Goal: Task Accomplishment & Management: Use online tool/utility

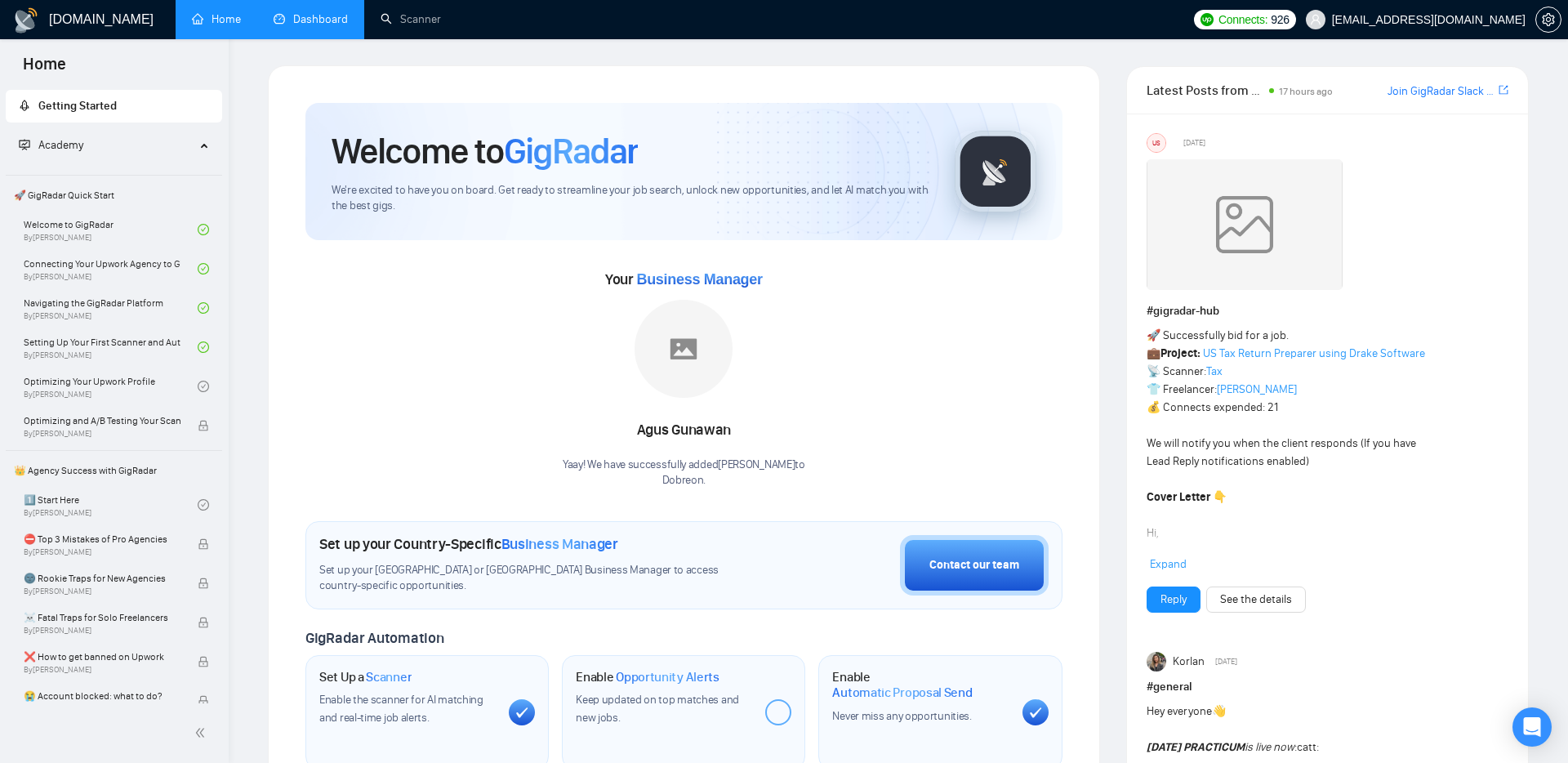
click at [293, 23] on link "Dashboard" at bounding box center [310, 20] width 74 height 14
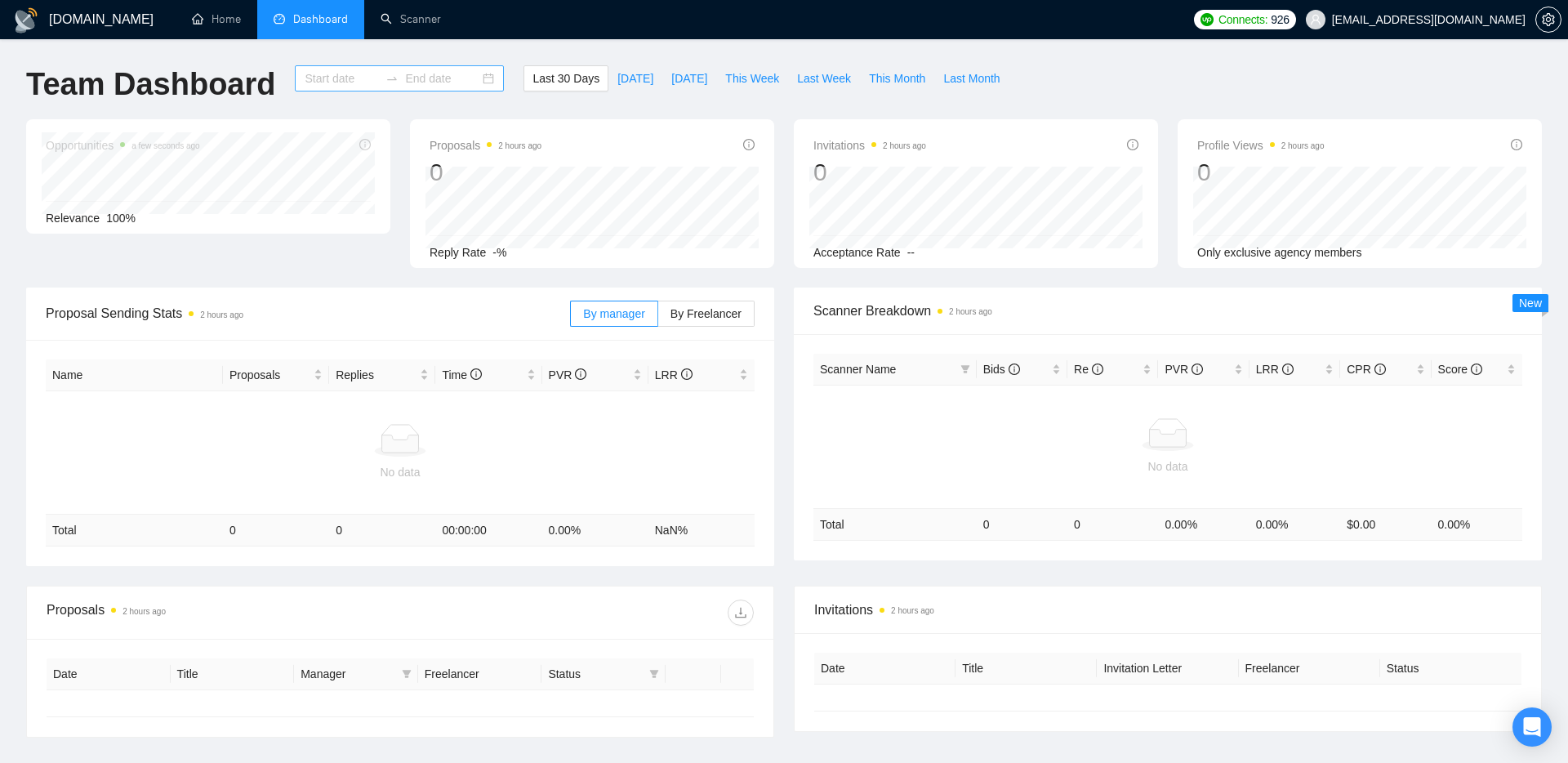
type input "[DATE]"
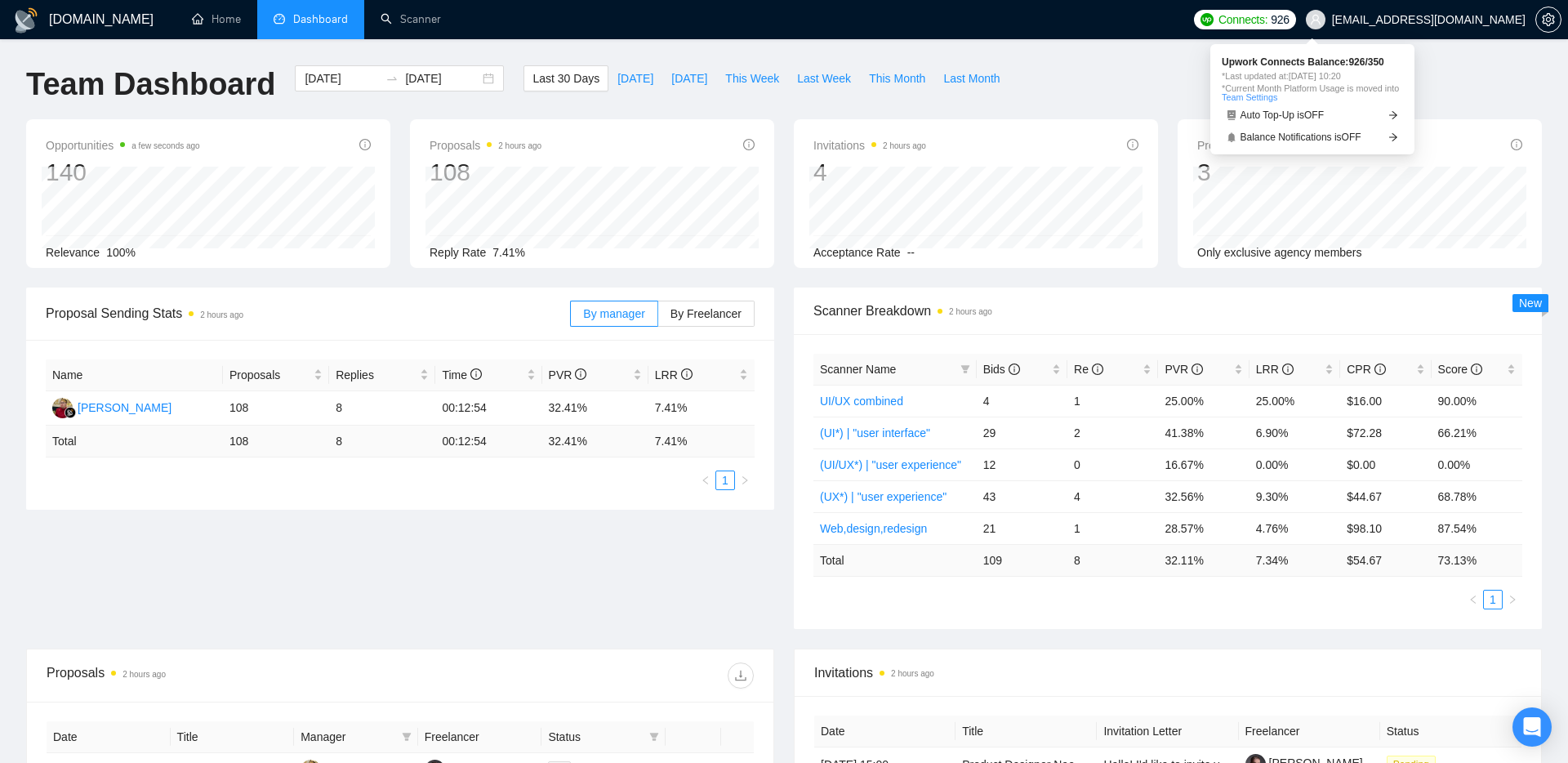
click at [1267, 22] on span "Connects:" at bounding box center [1243, 20] width 49 height 18
click at [878, 458] on link "(UI/UX*) | "user experience"" at bounding box center [890, 464] width 141 height 13
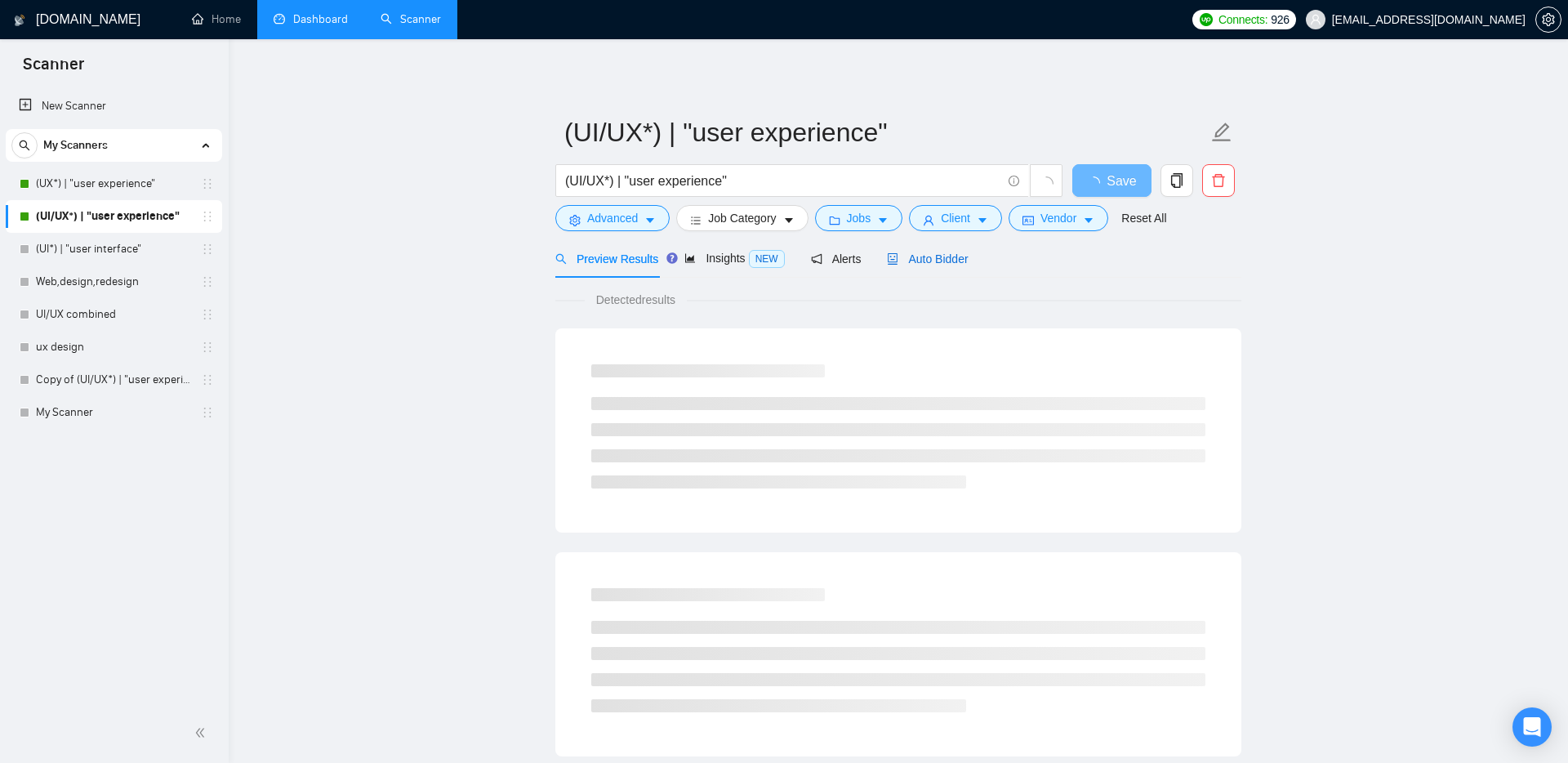
click at [956, 259] on span "Auto Bidder" at bounding box center [927, 259] width 81 height 13
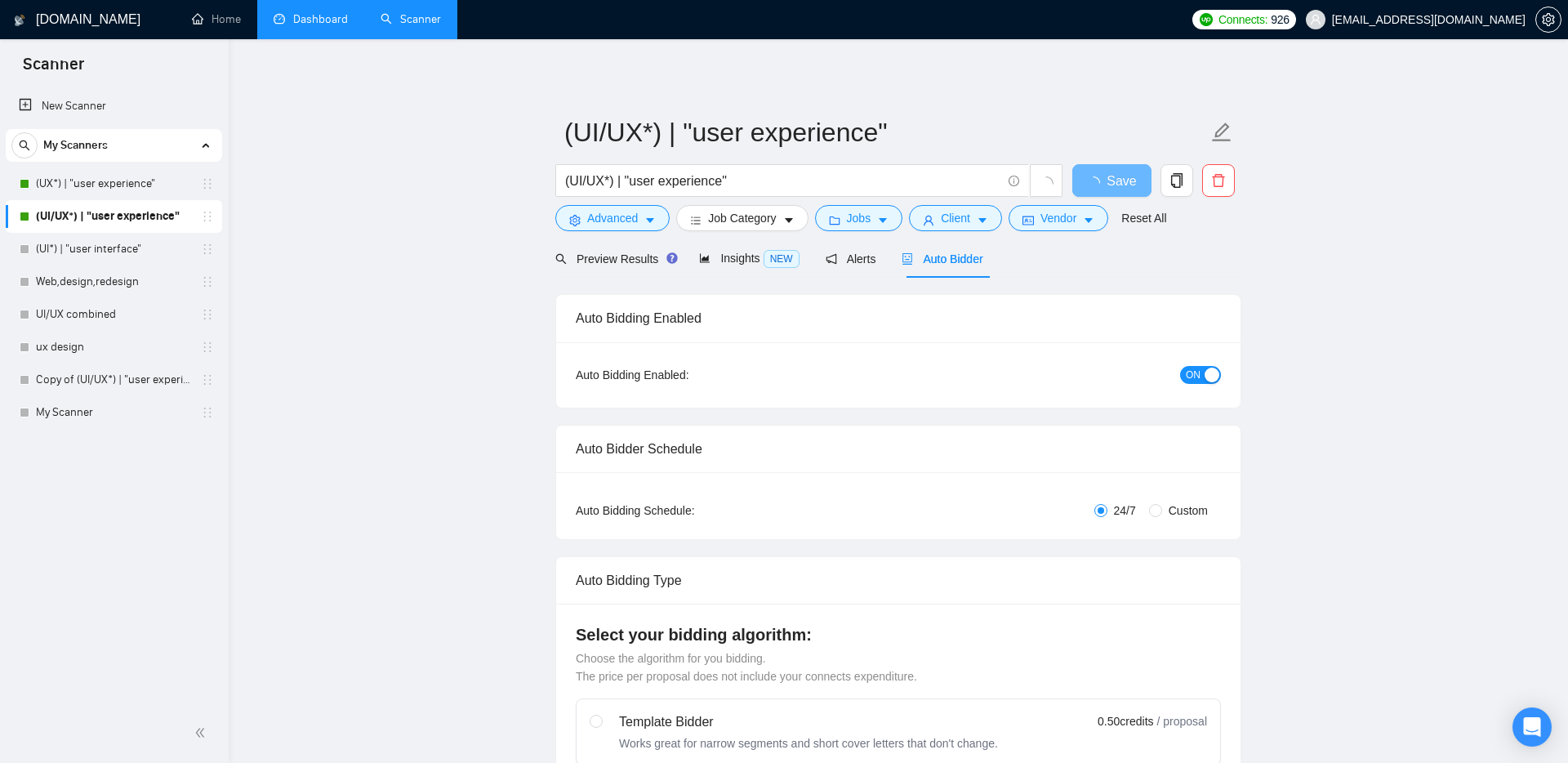
click at [1200, 375] on span "ON" at bounding box center [1193, 375] width 15 height 18
click at [322, 13] on link "Dashboard" at bounding box center [310, 20] width 74 height 14
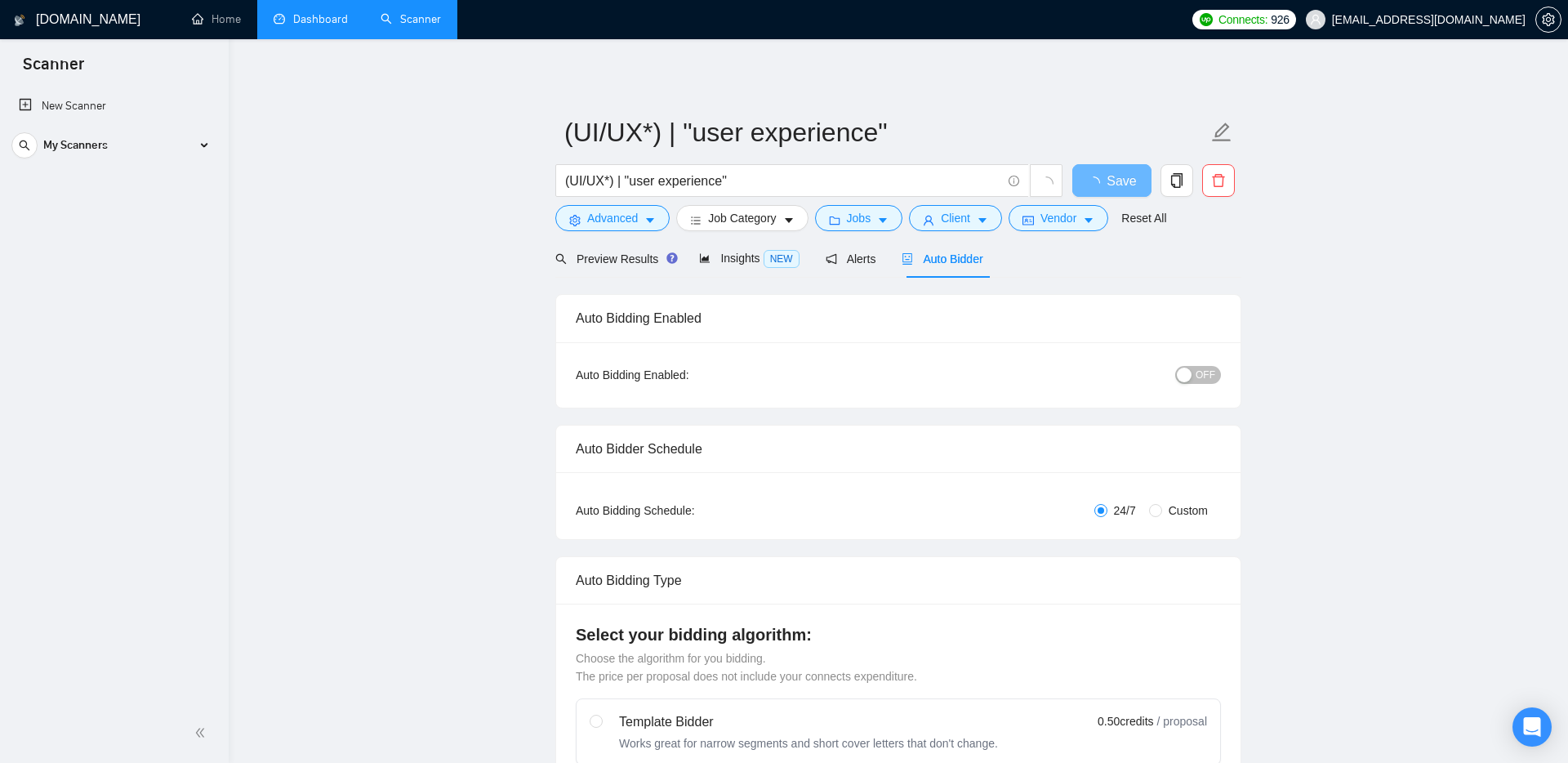
click at [295, 26] on link "Dashboard" at bounding box center [310, 20] width 74 height 14
click at [221, 24] on link "Home" at bounding box center [216, 20] width 49 height 14
click at [1121, 184] on span "Save" at bounding box center [1112, 180] width 29 height 21
click at [303, 13] on link "Dashboard" at bounding box center [310, 20] width 74 height 14
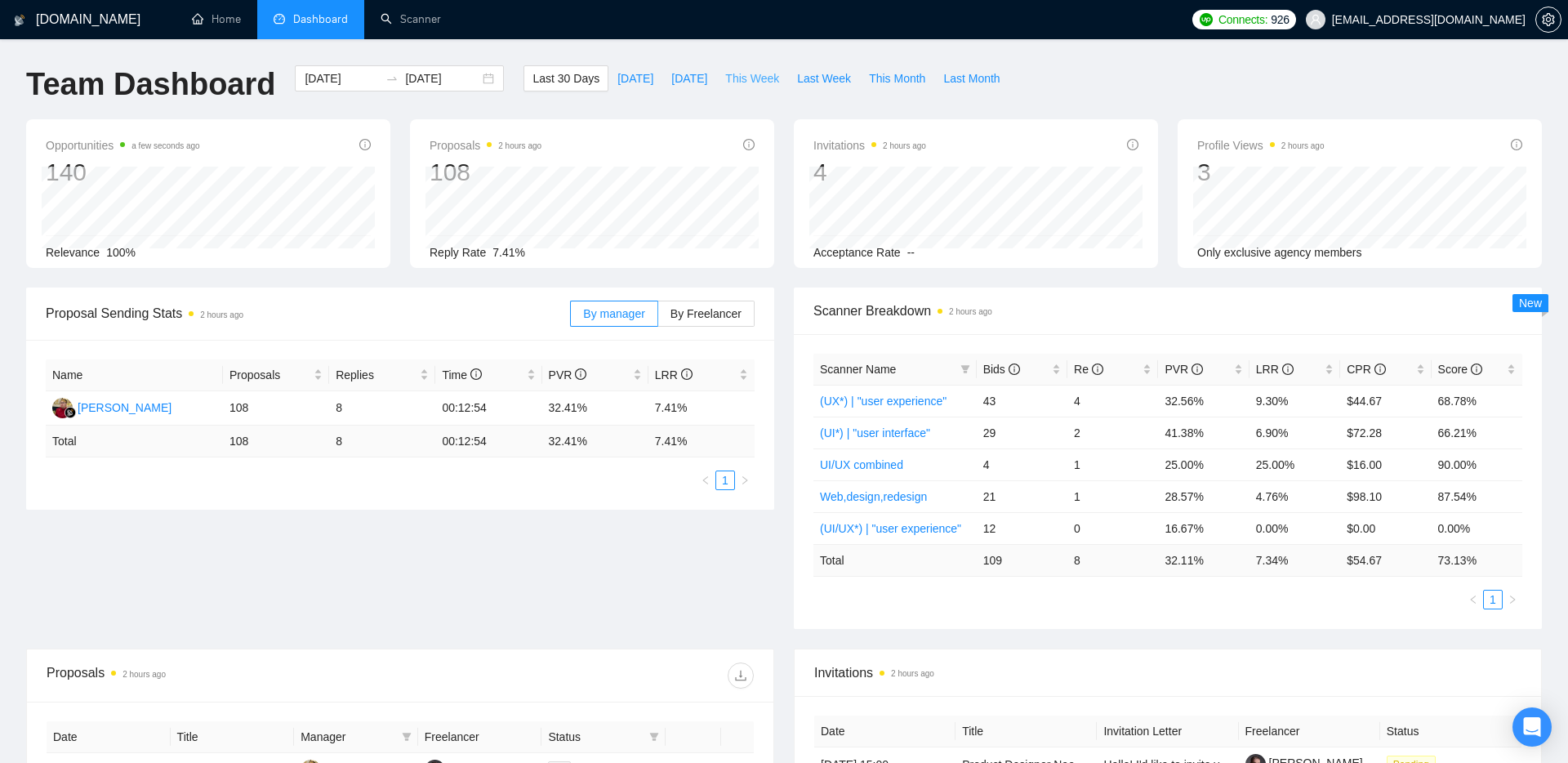
click at [738, 79] on span "This Week" at bounding box center [751, 78] width 54 height 18
type input "[DATE]"
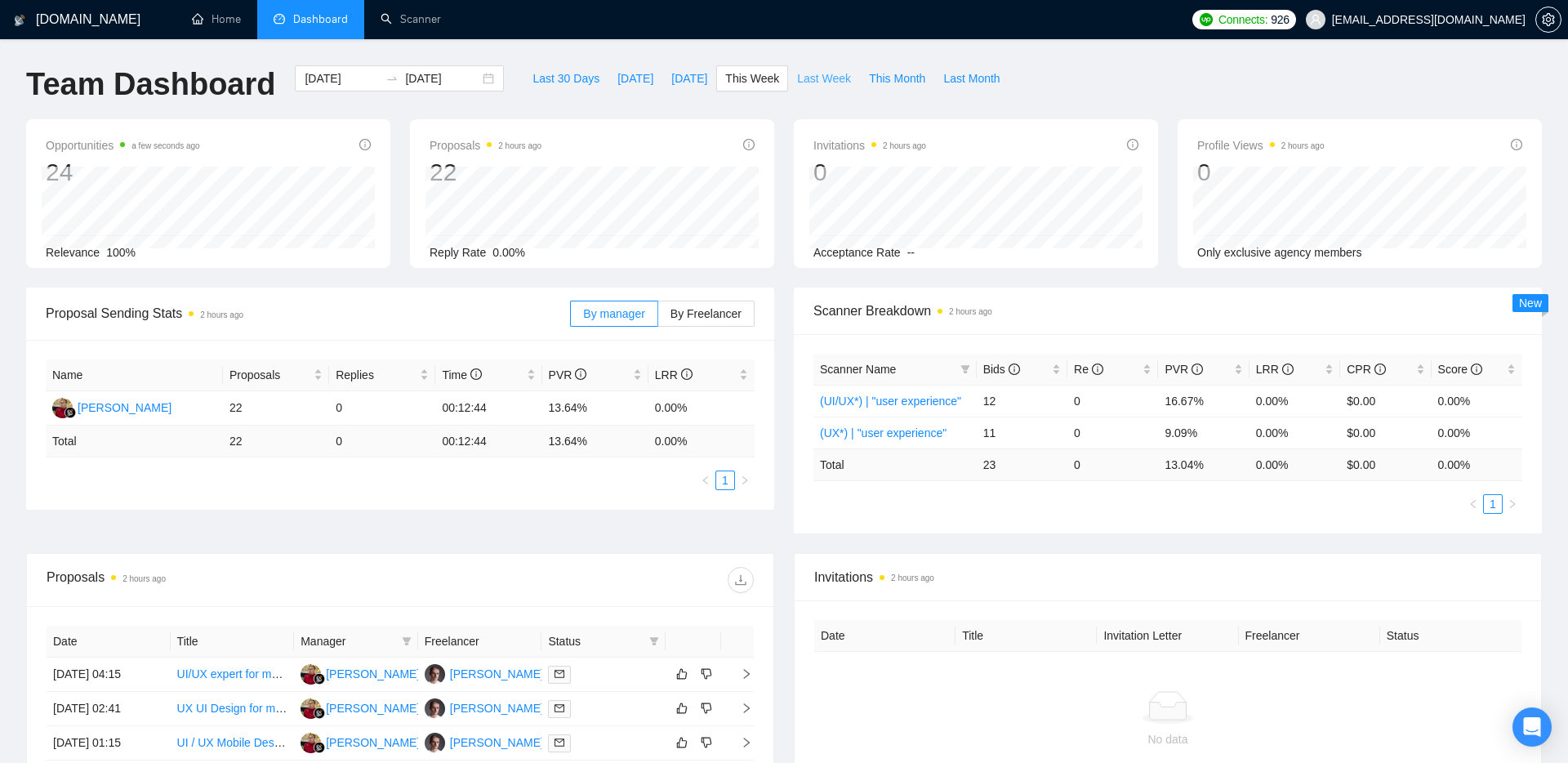
click at [847, 71] on span "Last Week" at bounding box center [824, 78] width 54 height 18
type input "[DATE]"
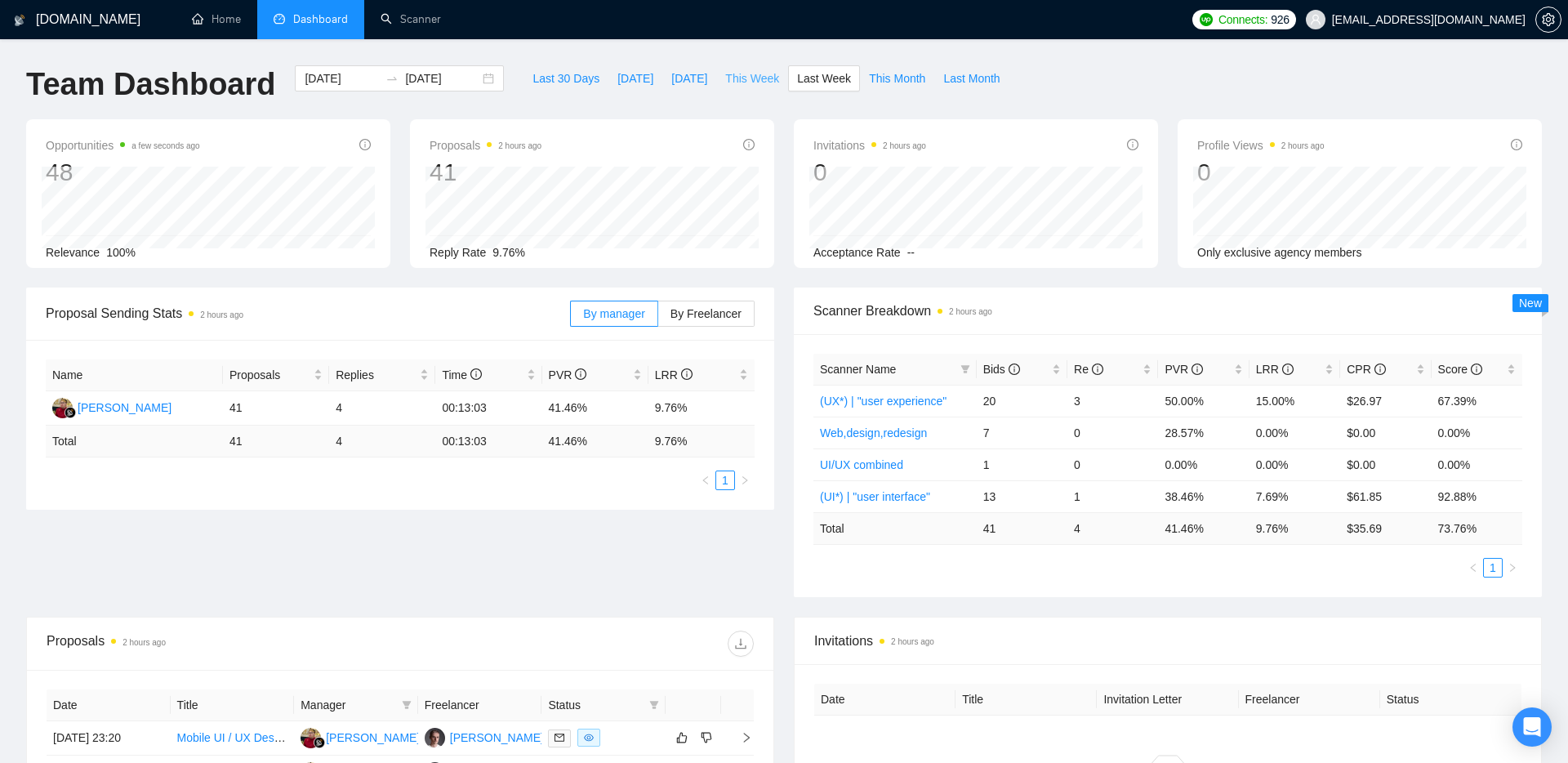
click at [742, 72] on span "This Week" at bounding box center [751, 78] width 54 height 18
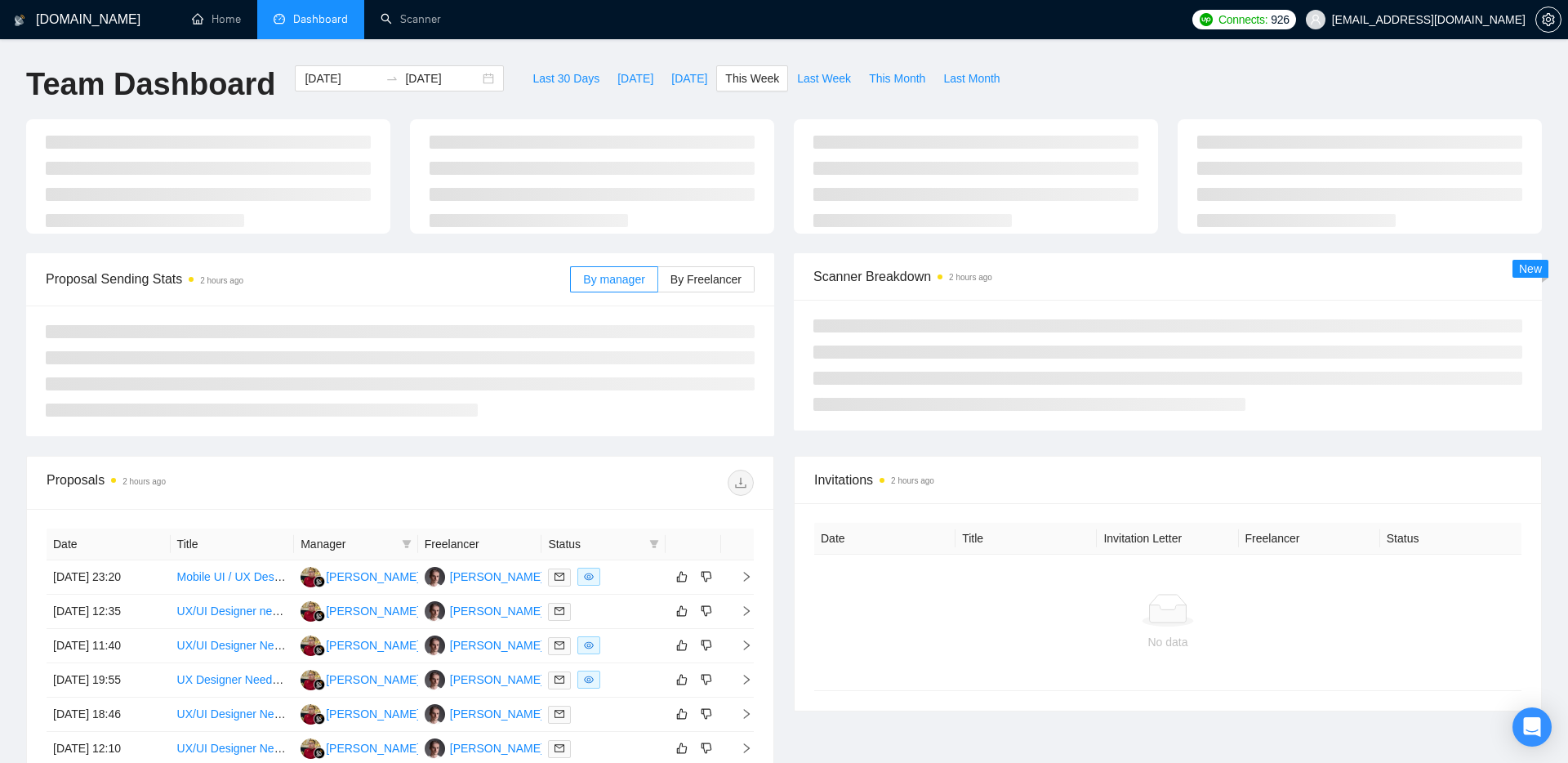
type input "[DATE]"
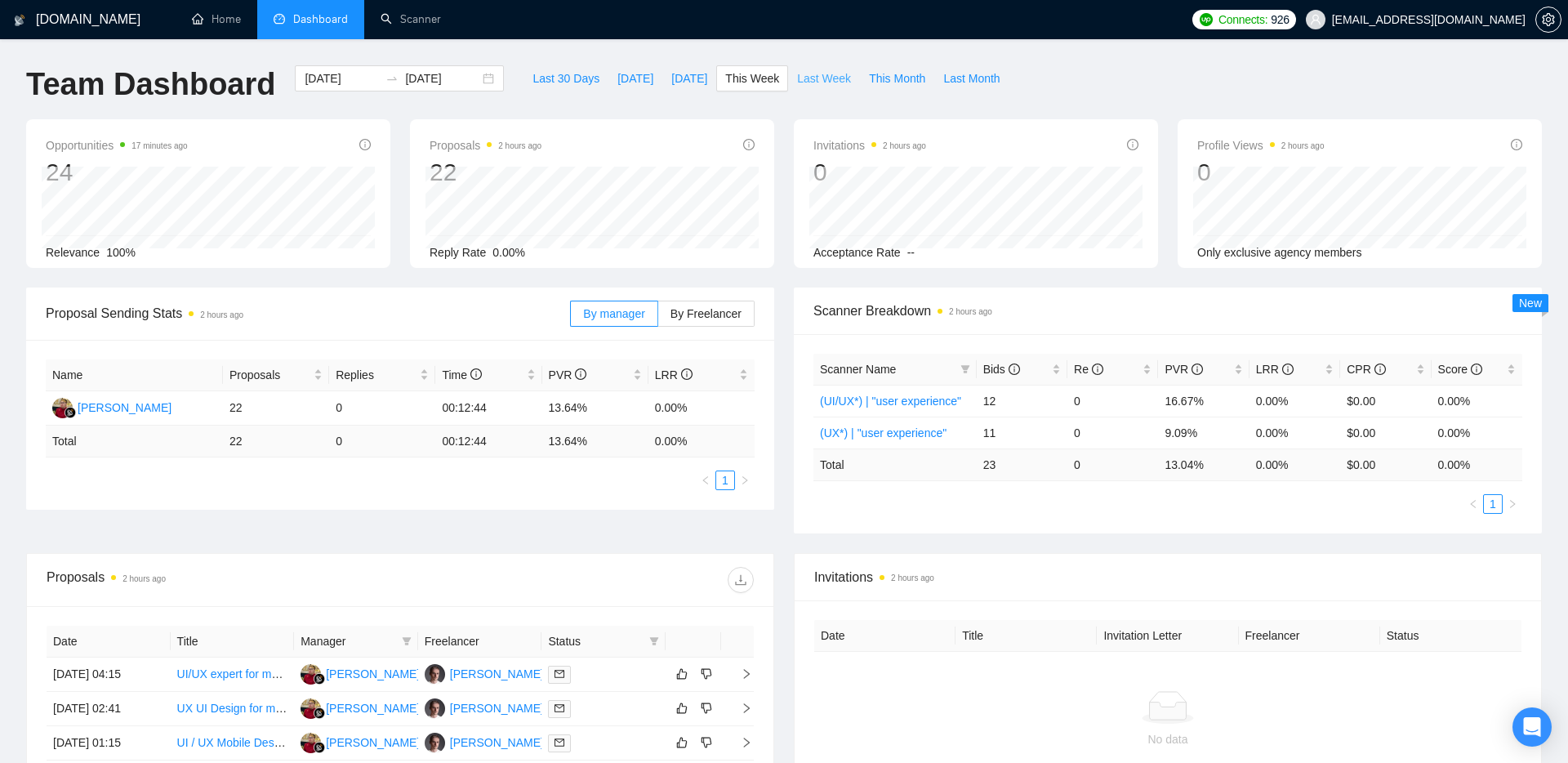
click at [839, 70] on span "Last Week" at bounding box center [824, 78] width 54 height 18
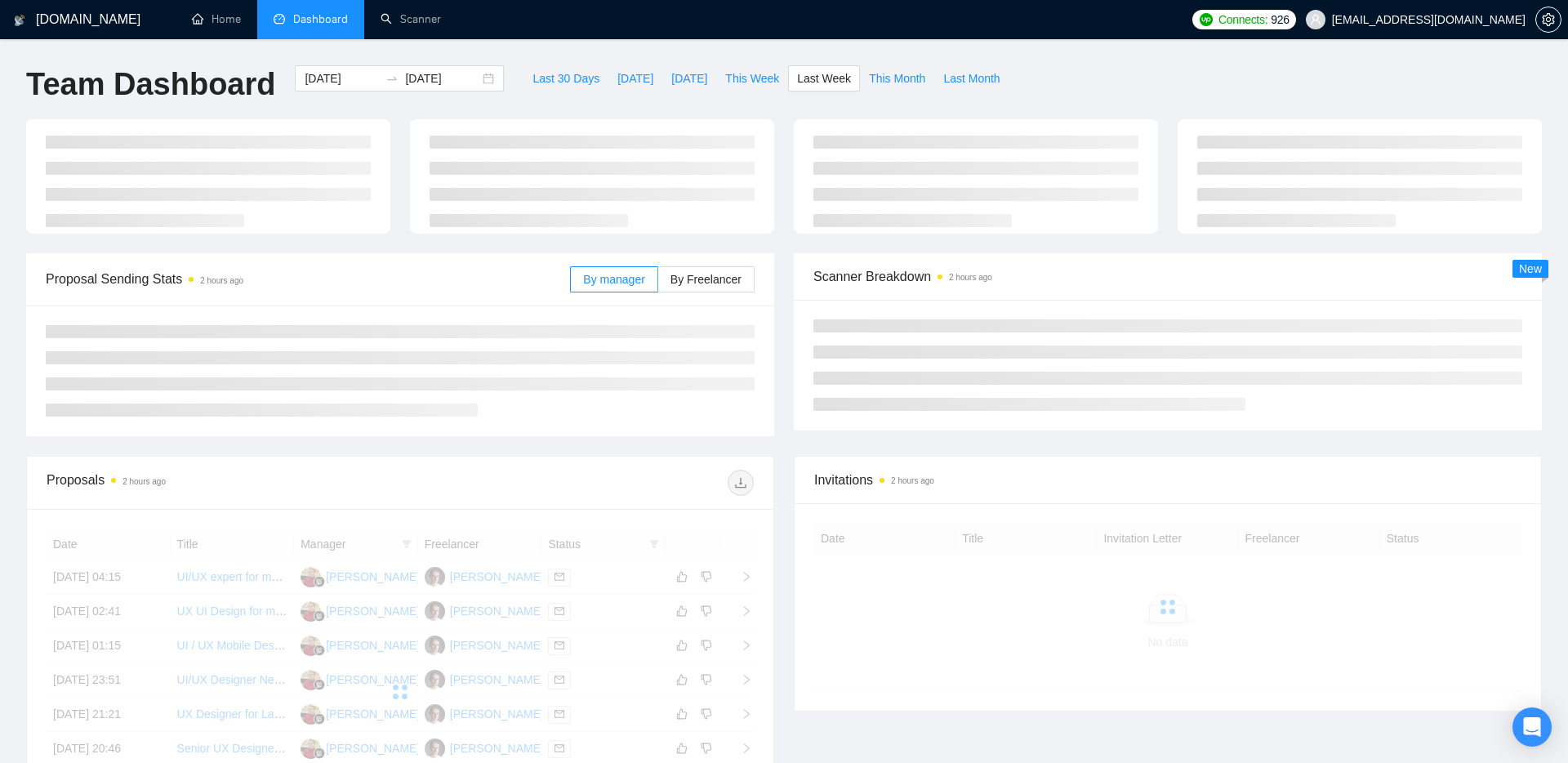
type input "[DATE]"
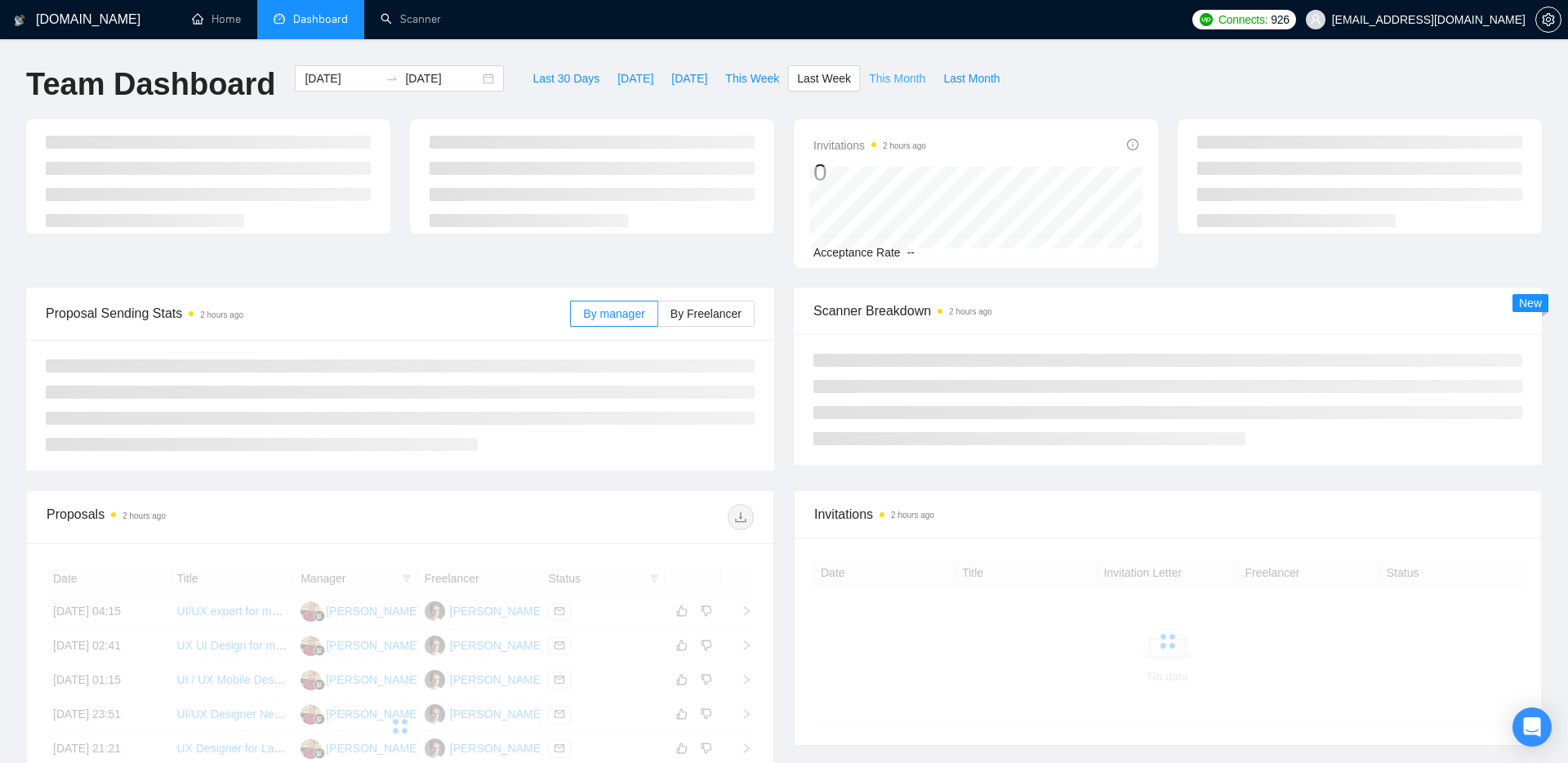
click at [889, 81] on span "This Month" at bounding box center [897, 78] width 57 height 18
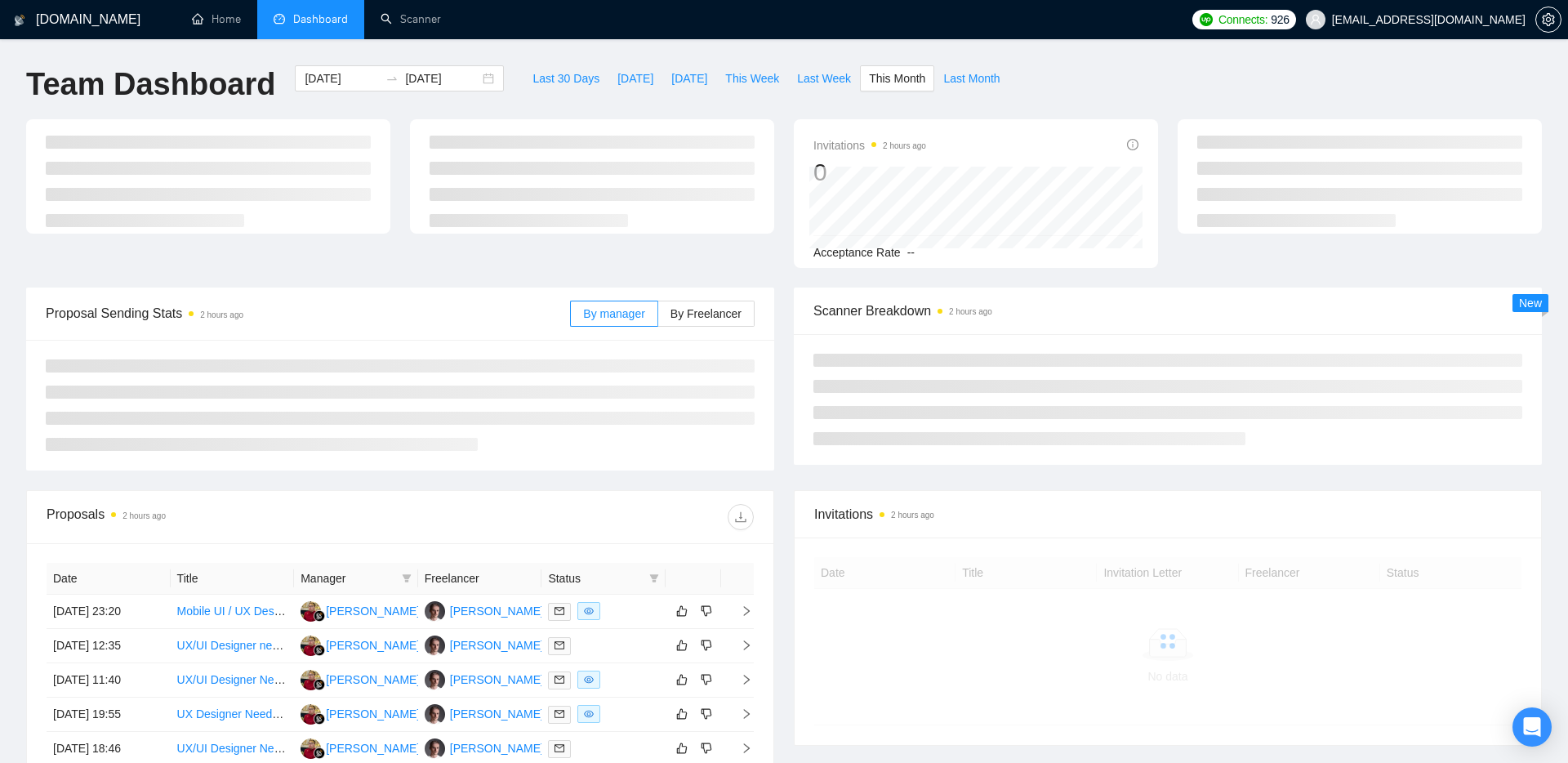
type input "[DATE]"
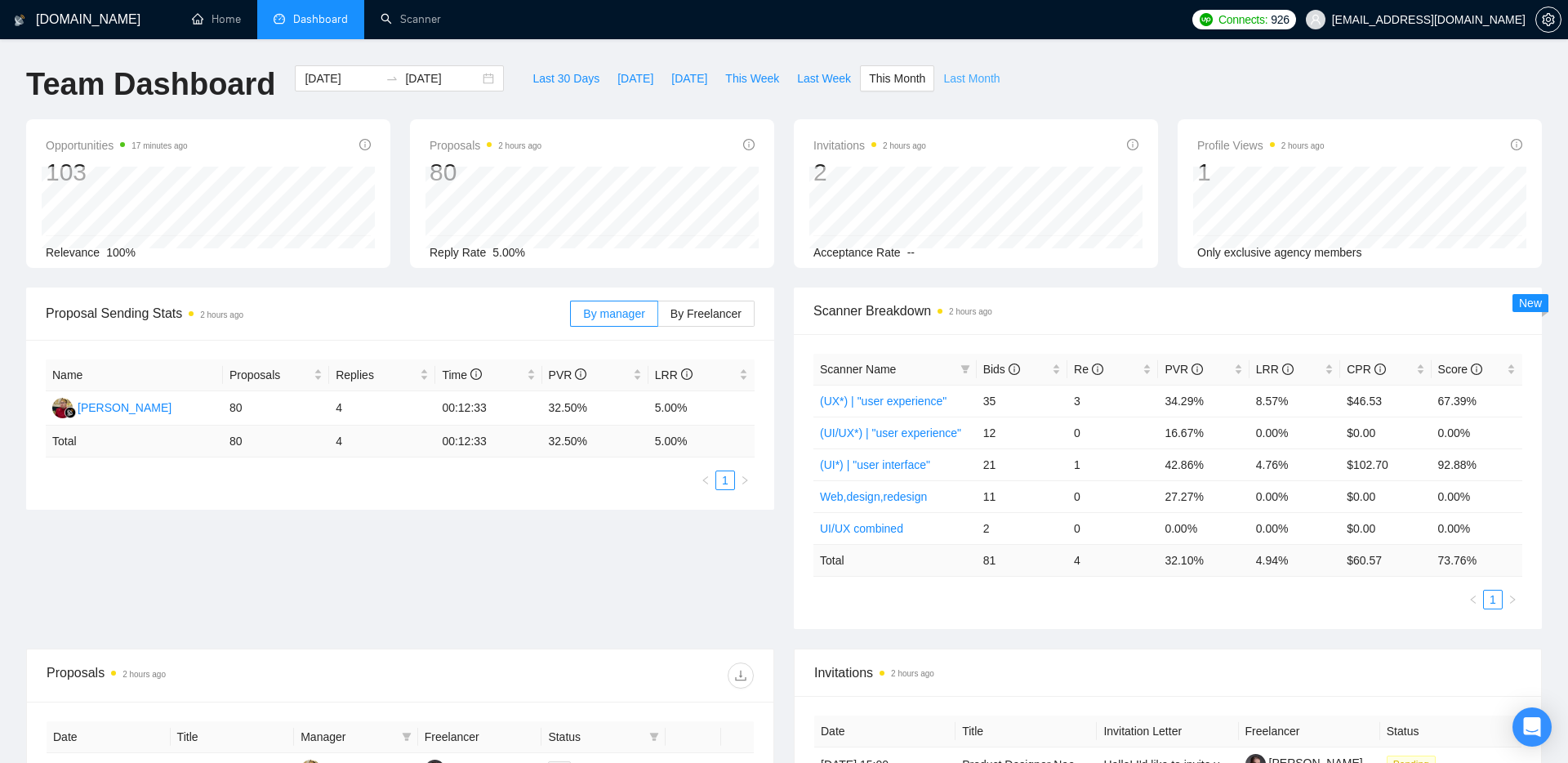
click at [985, 81] on span "Last Month" at bounding box center [972, 78] width 57 height 18
type input "[DATE]"
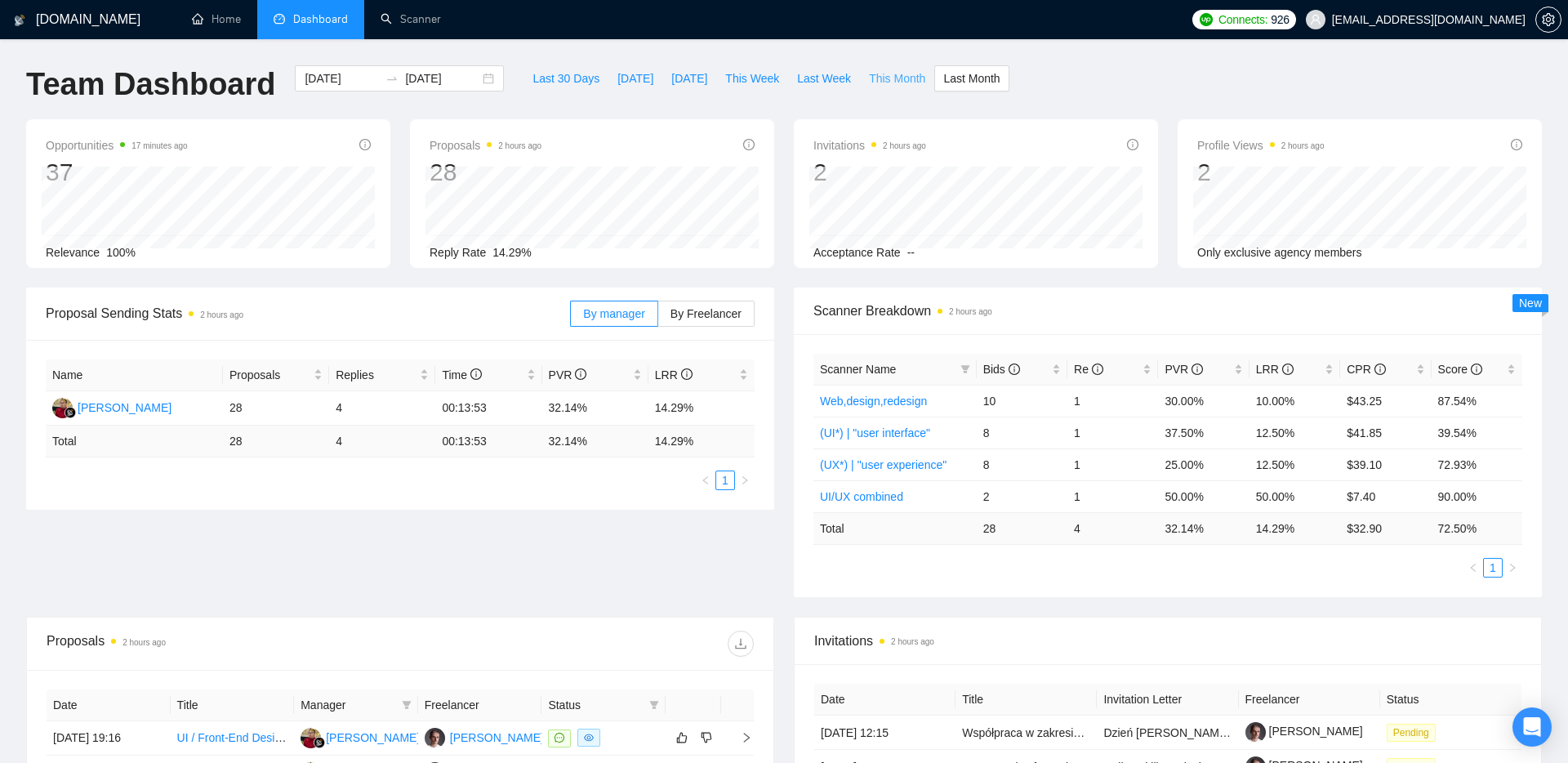
click at [911, 77] on span "This Month" at bounding box center [897, 78] width 57 height 18
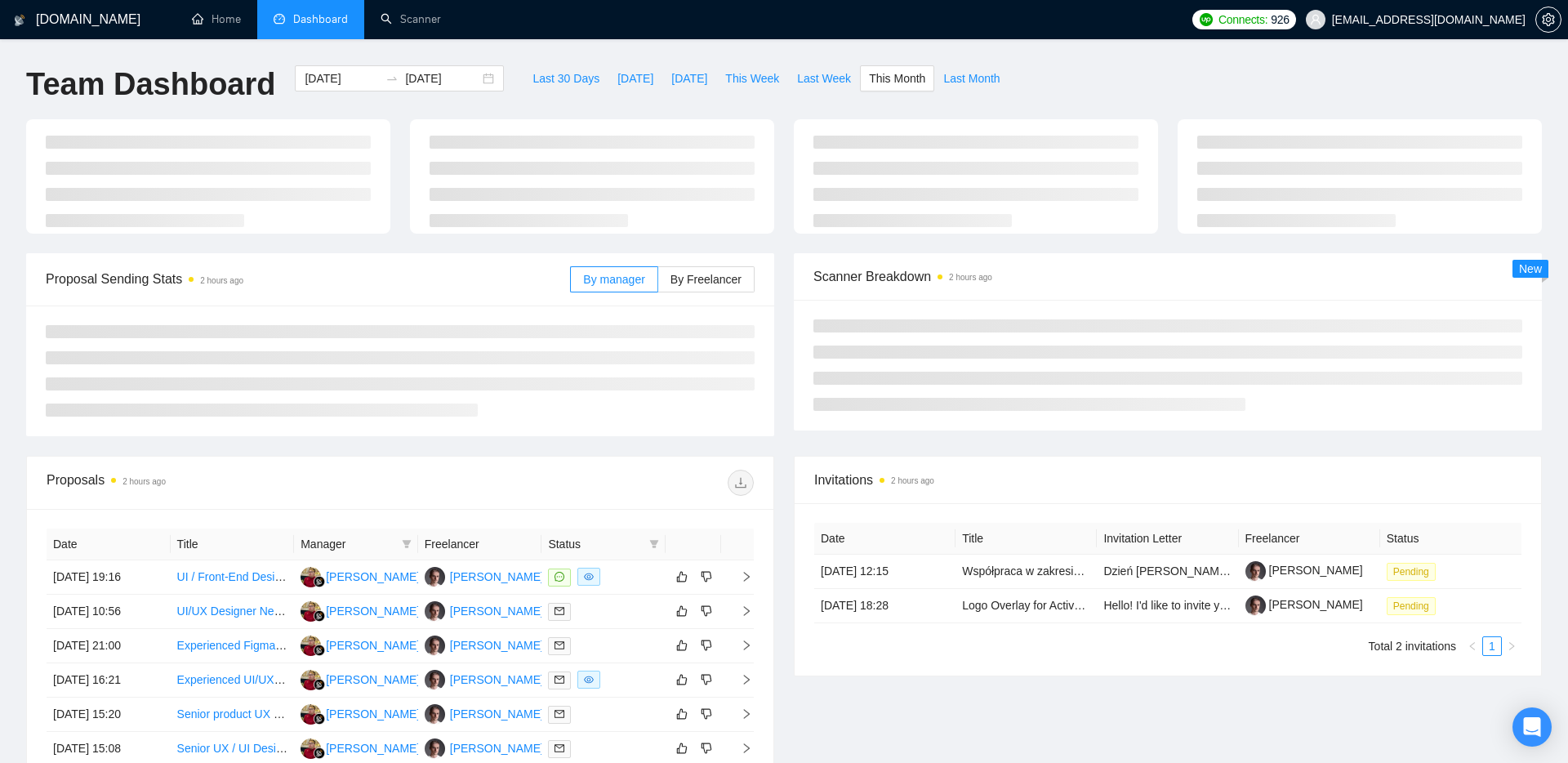
type input "[DATE]"
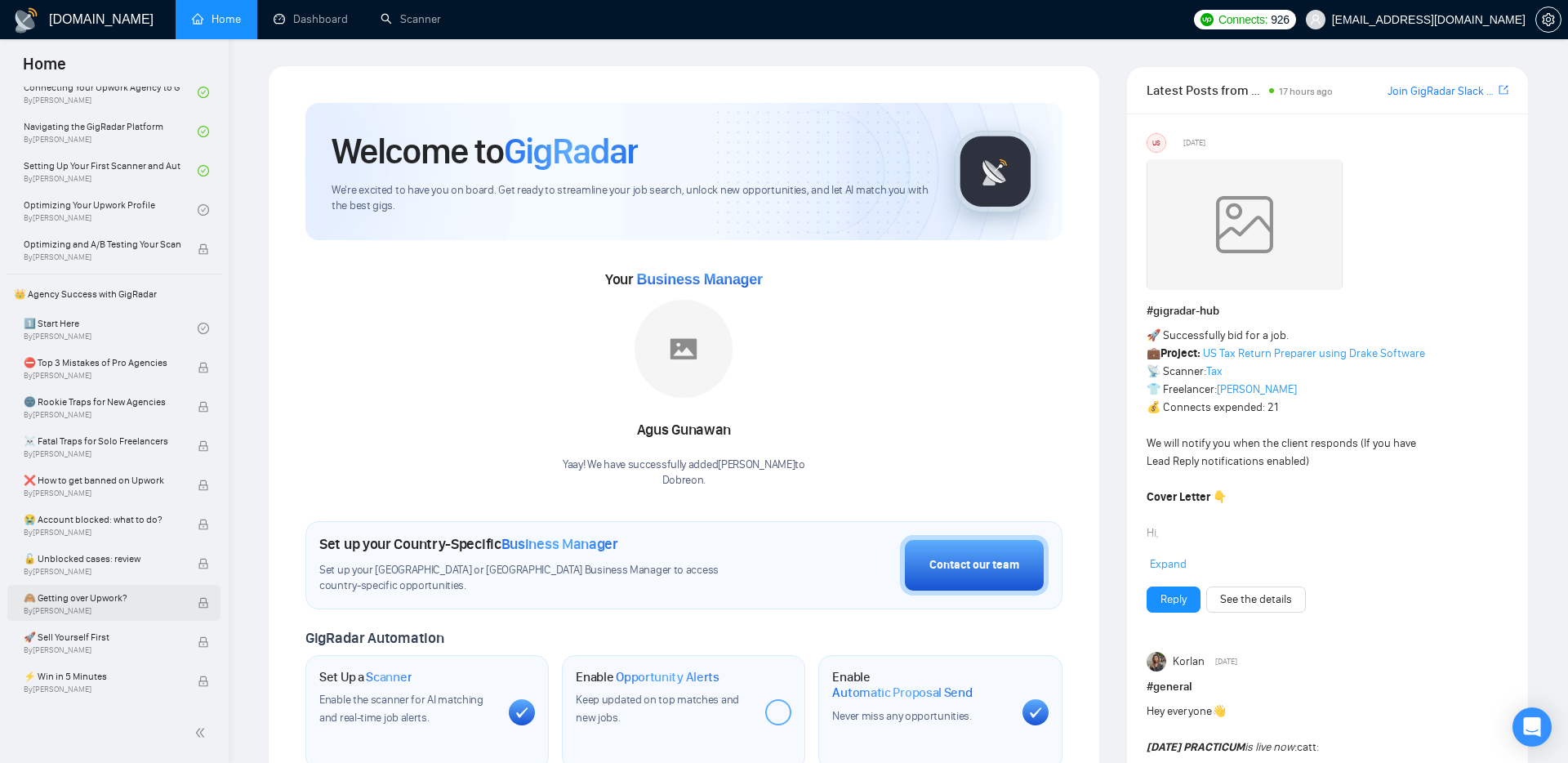
scroll to position [174, 0]
click at [426, 26] on link "Scanner" at bounding box center [411, 20] width 61 height 14
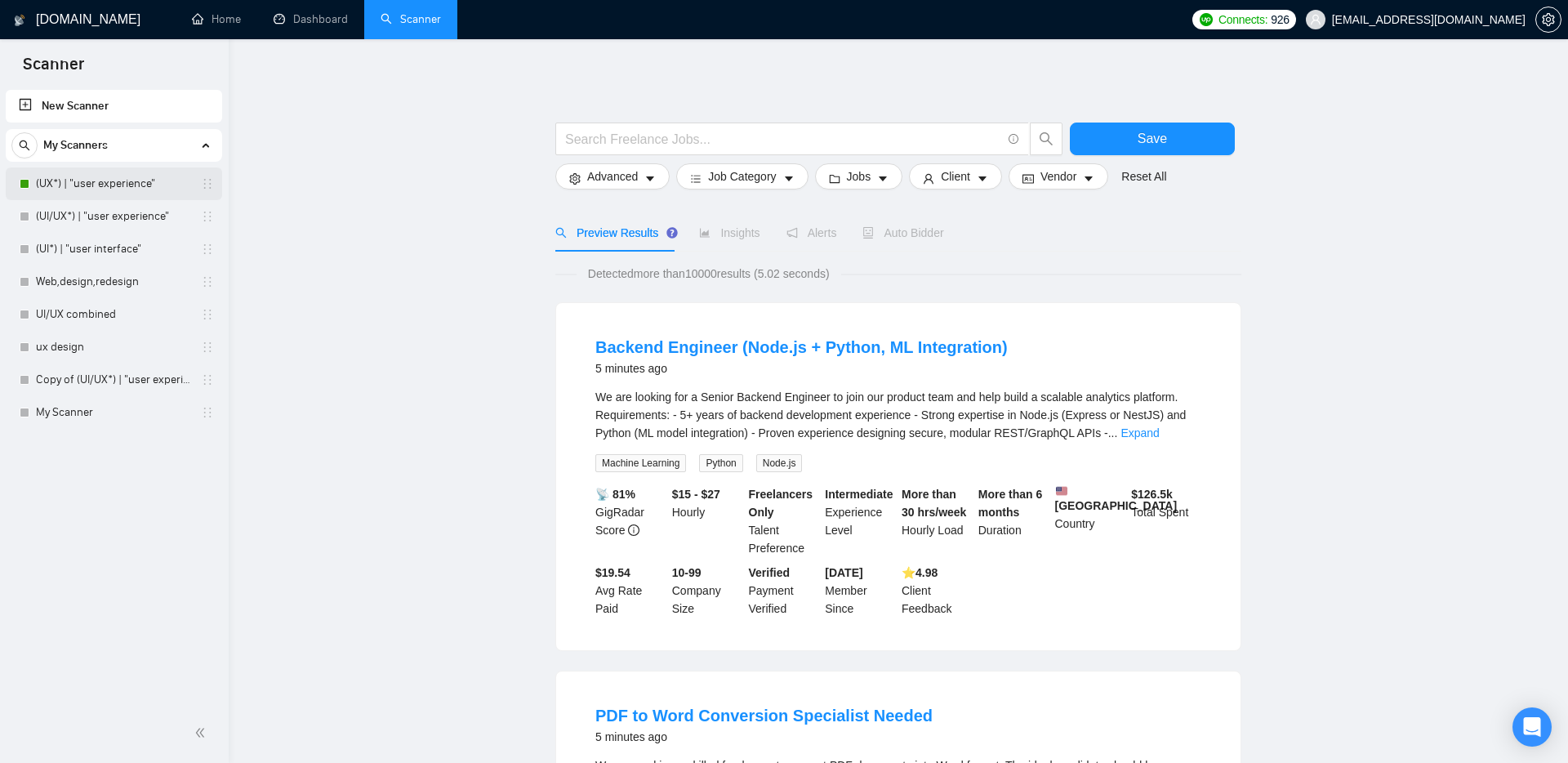
click at [119, 182] on link "(UX*) | "user experience"" at bounding box center [114, 183] width 155 height 32
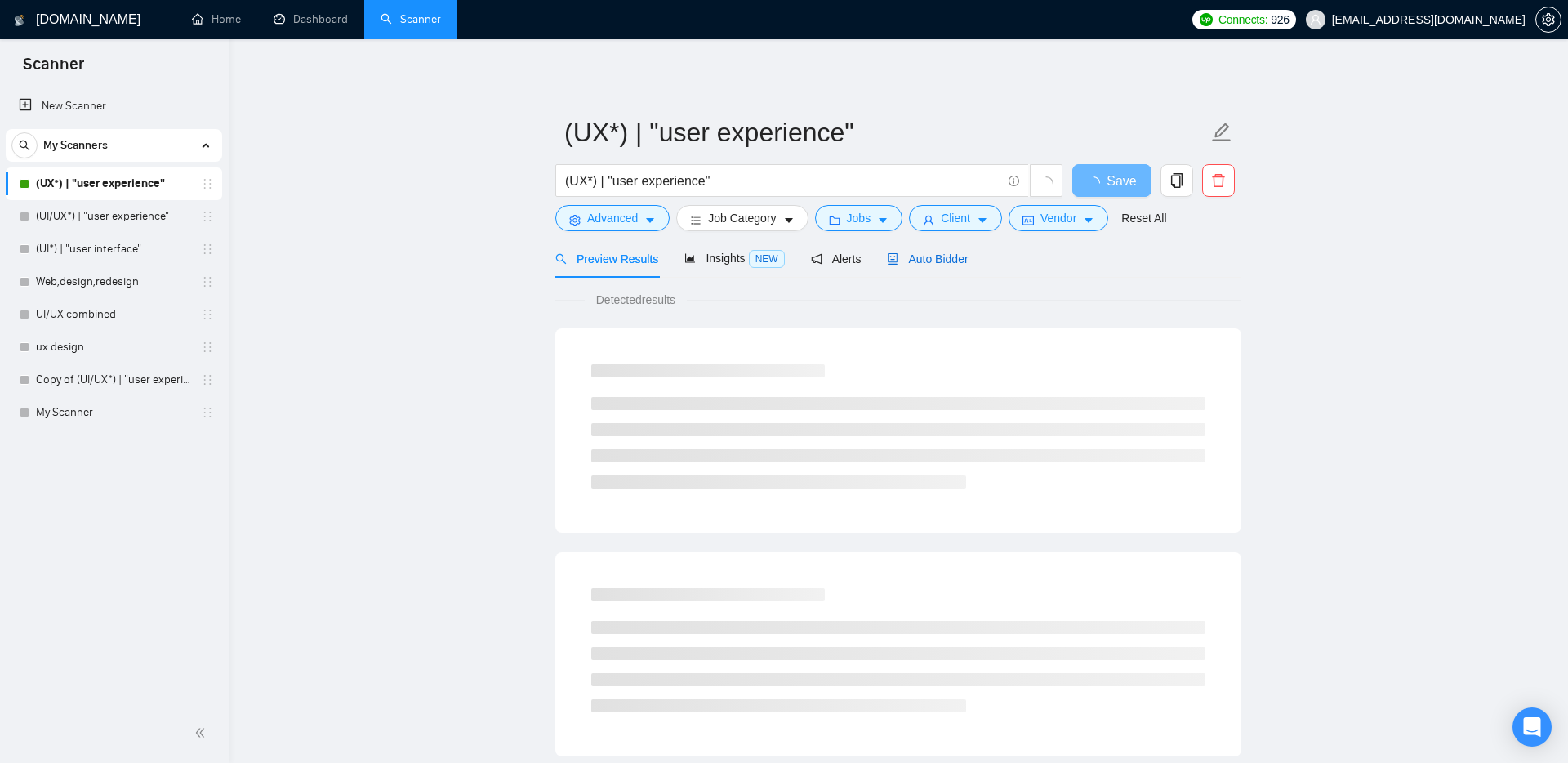
click at [956, 258] on span "Auto Bidder" at bounding box center [927, 259] width 81 height 13
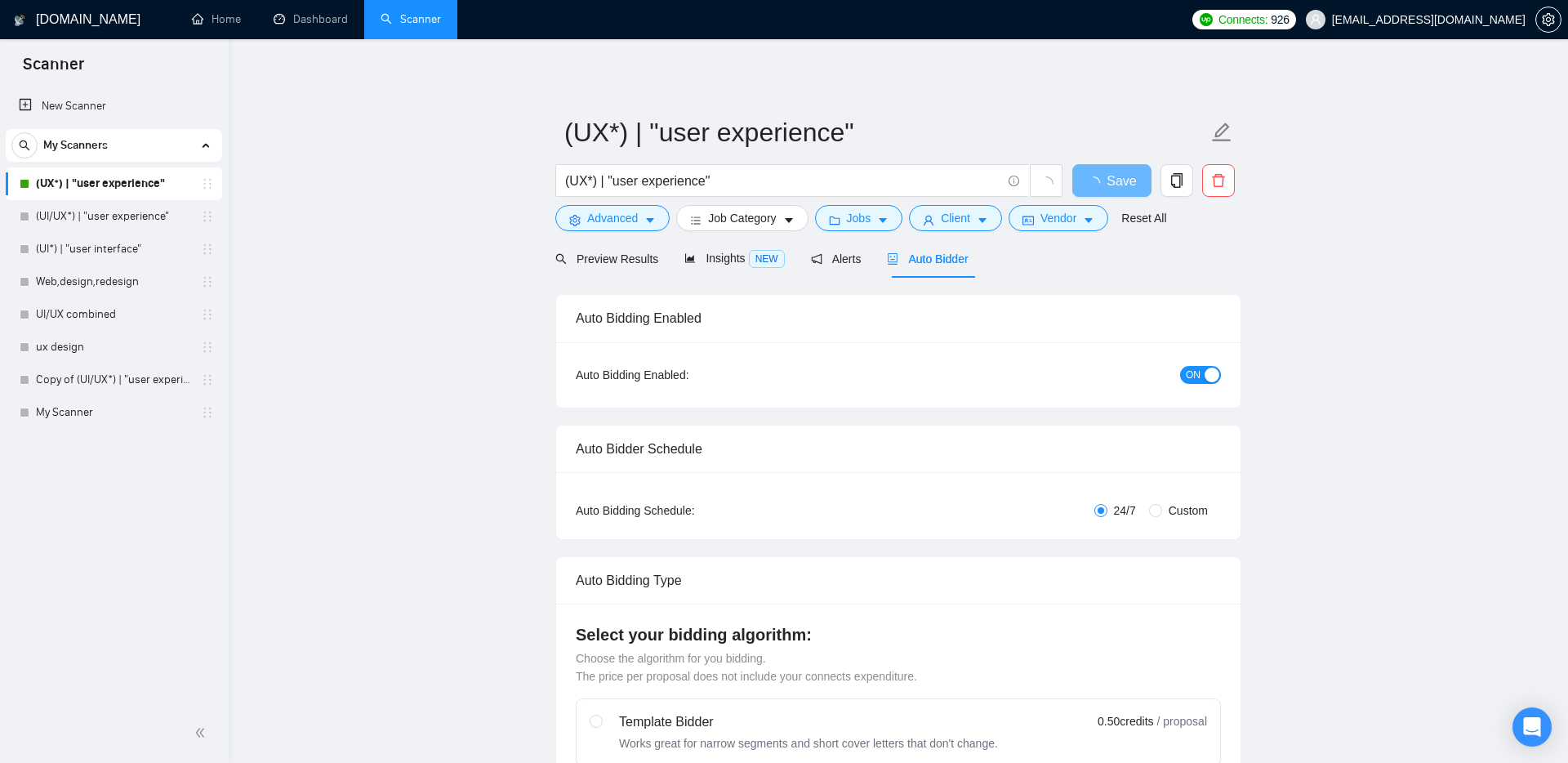
checkbox input "true"
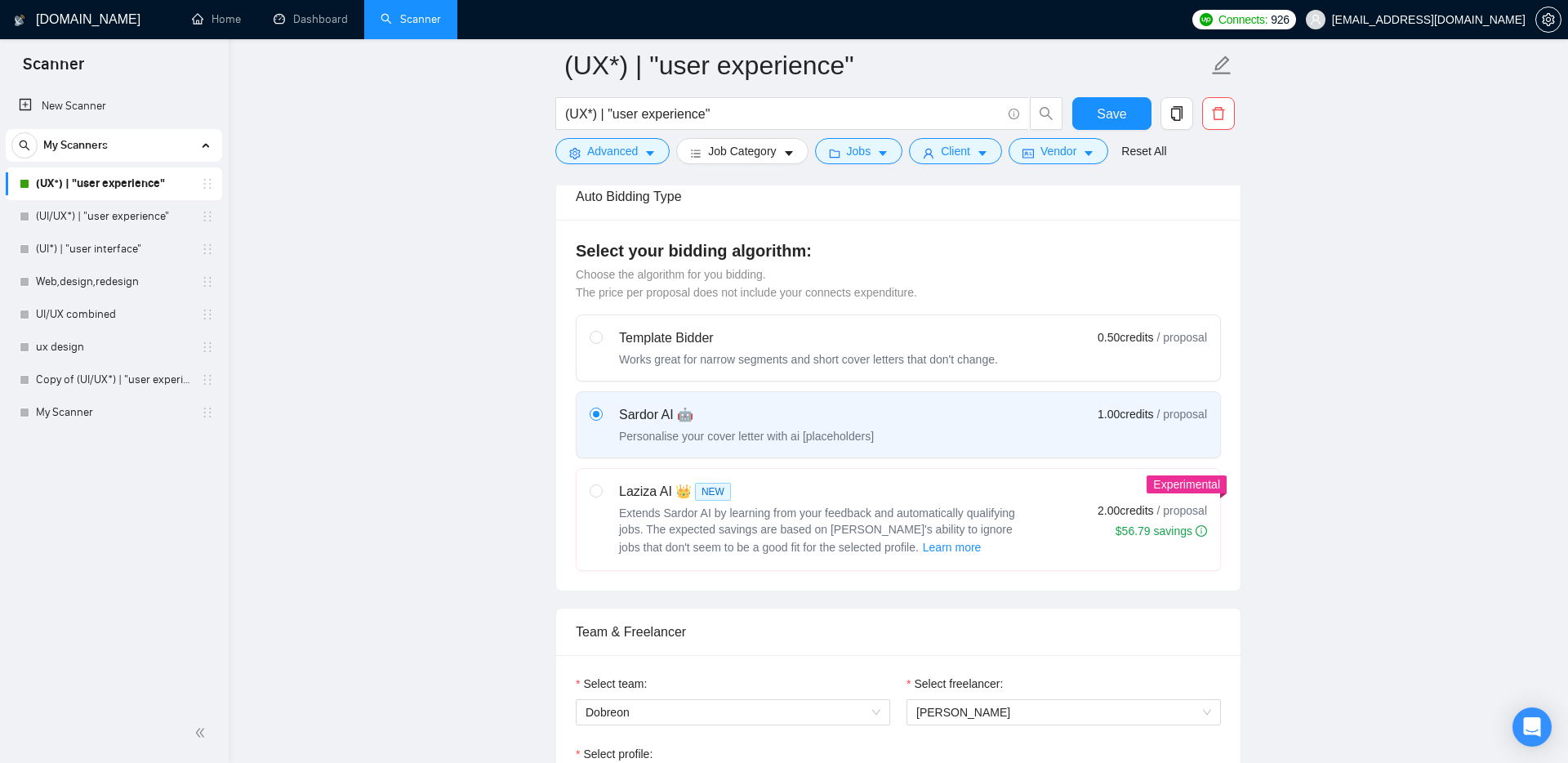
scroll to position [401, 0]
